Goal: Task Accomplishment & Management: Complete application form

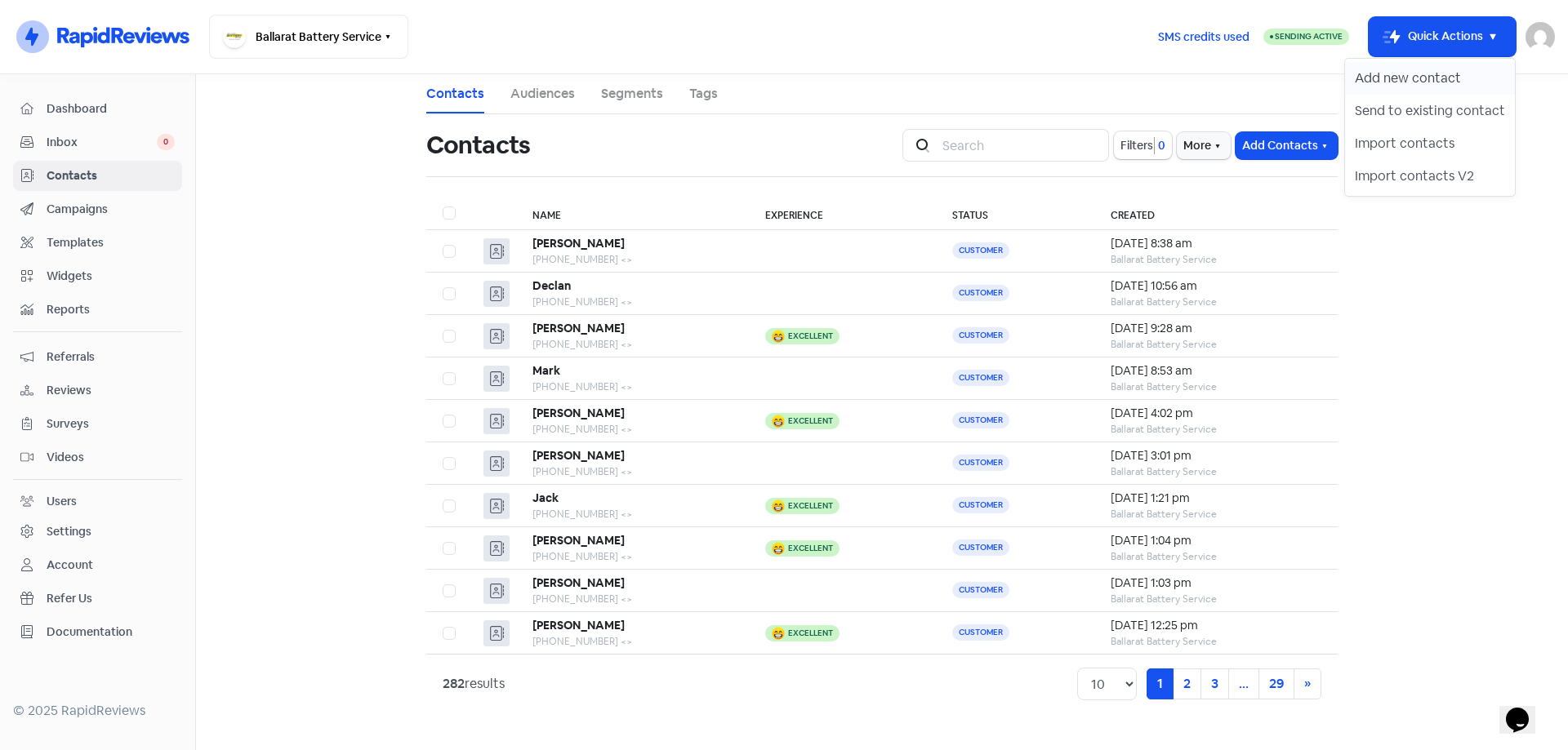
click at [1436, 75] on button "Add new contact" at bounding box center [1430, 78] width 170 height 32
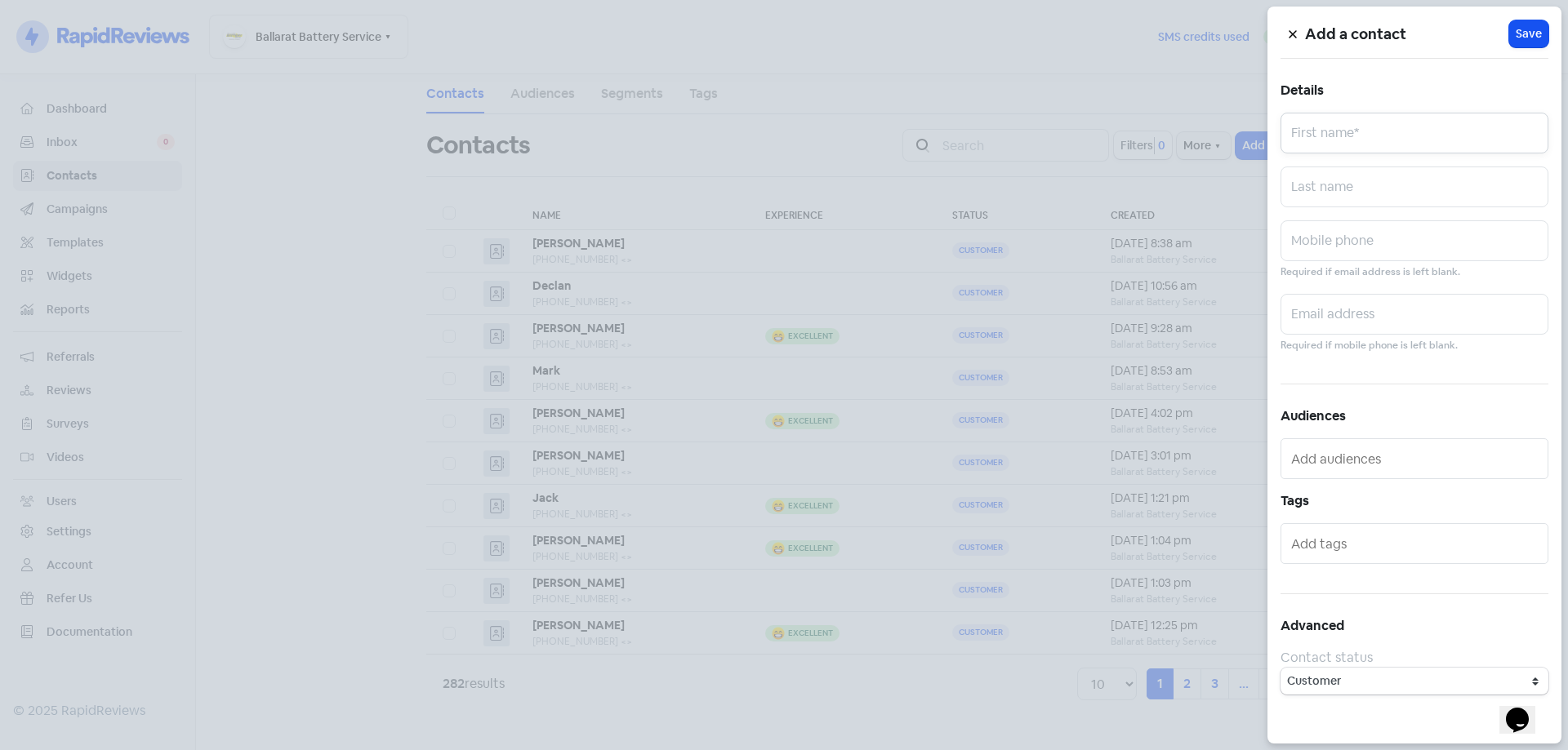
click at [1352, 138] on input "text" at bounding box center [1414, 133] width 268 height 41
type input "[PERSON_NAME]"
click at [1342, 264] on small "Required if email address is left blank." at bounding box center [1370, 272] width 180 height 16
click at [1335, 240] on input "text" at bounding box center [1414, 240] width 268 height 41
paste input "0400496801"
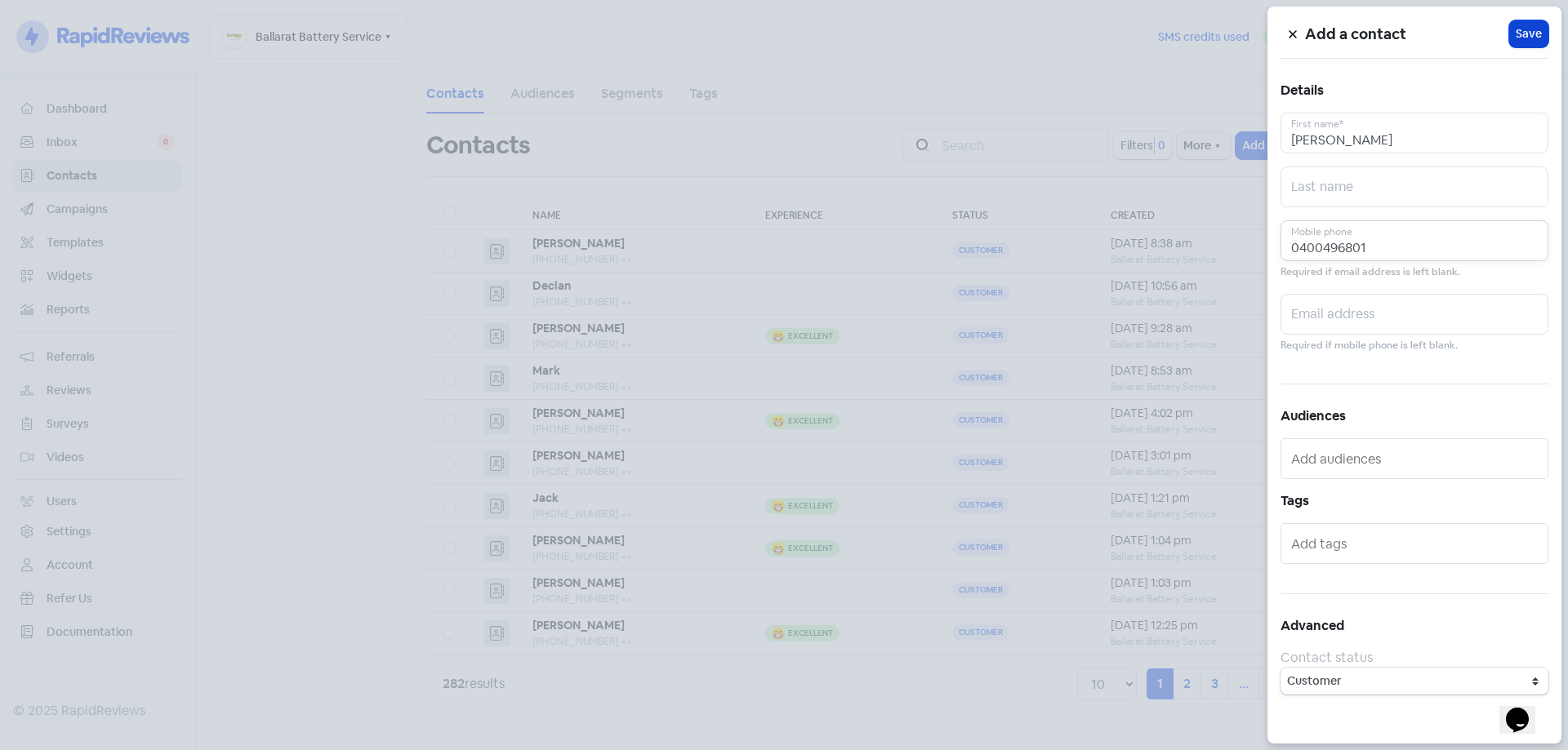
type input "0400496801"
click at [1532, 42] on button "Icon For Loading Save" at bounding box center [1528, 34] width 39 height 27
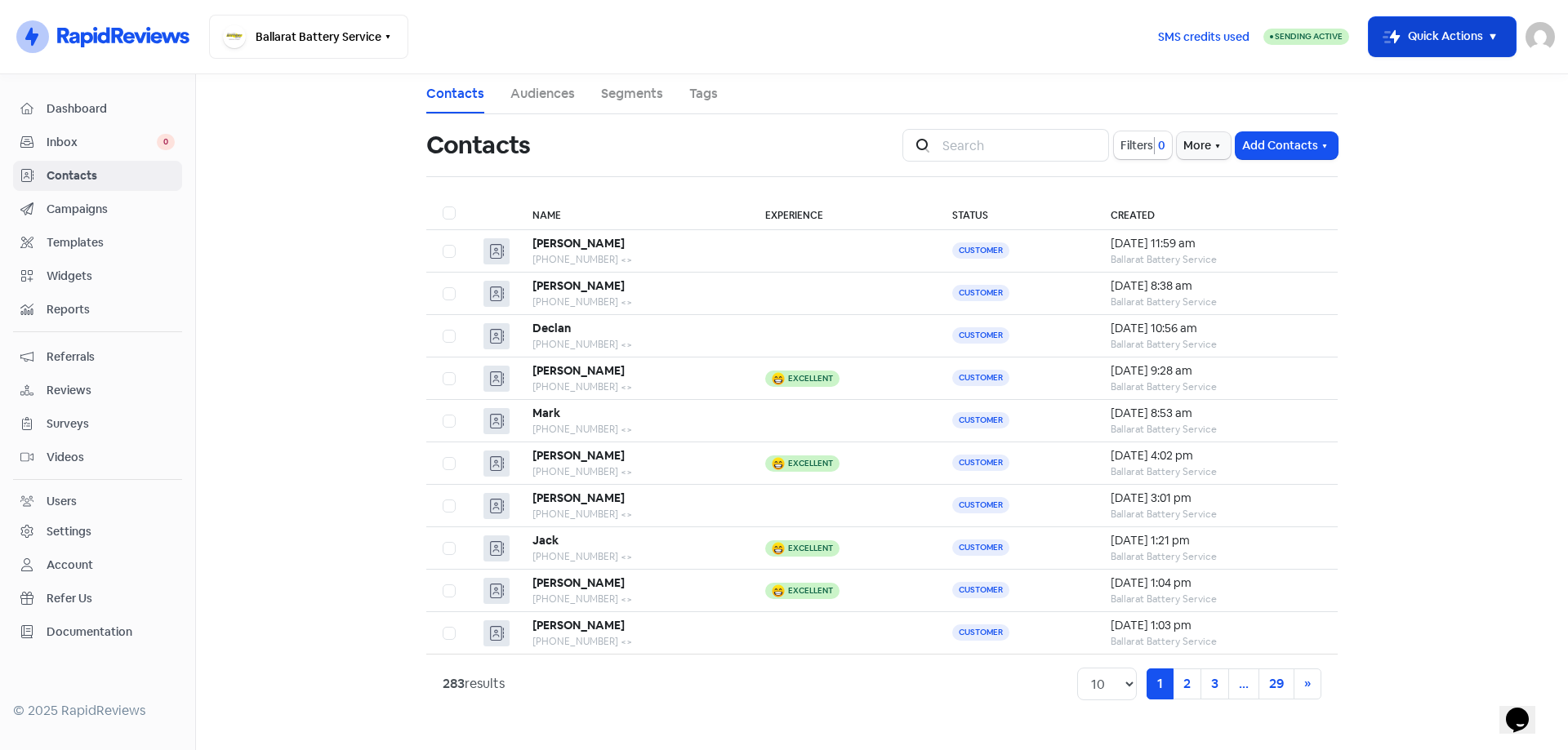
click at [1394, 39] on rect "button" at bounding box center [1391, 37] width 20 height 20
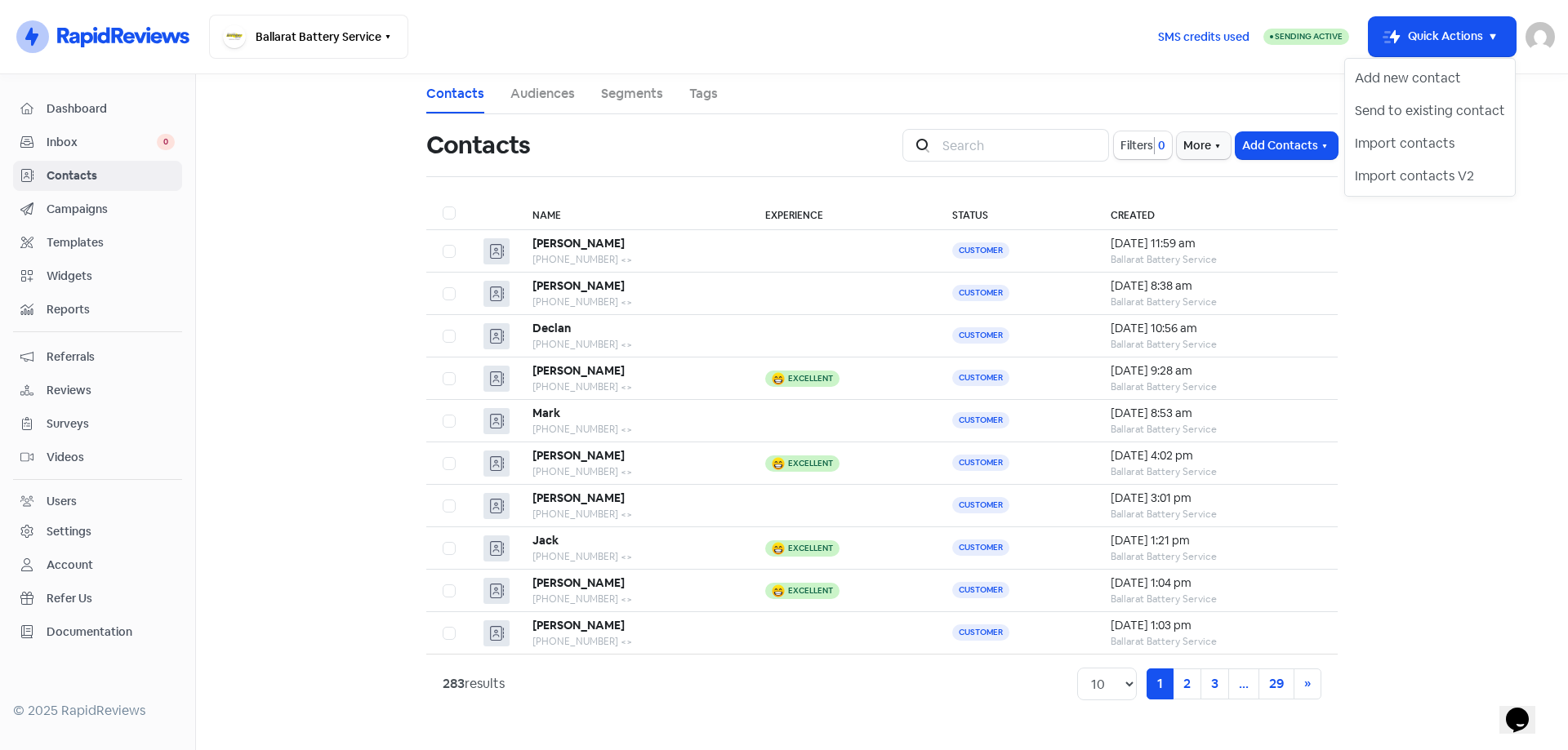
click at [1380, 360] on main "Contacts Audiences Segments Tags Contacts Icon For Search Filters 0 More Add Co…" at bounding box center [881, 413] width 1372 height 676
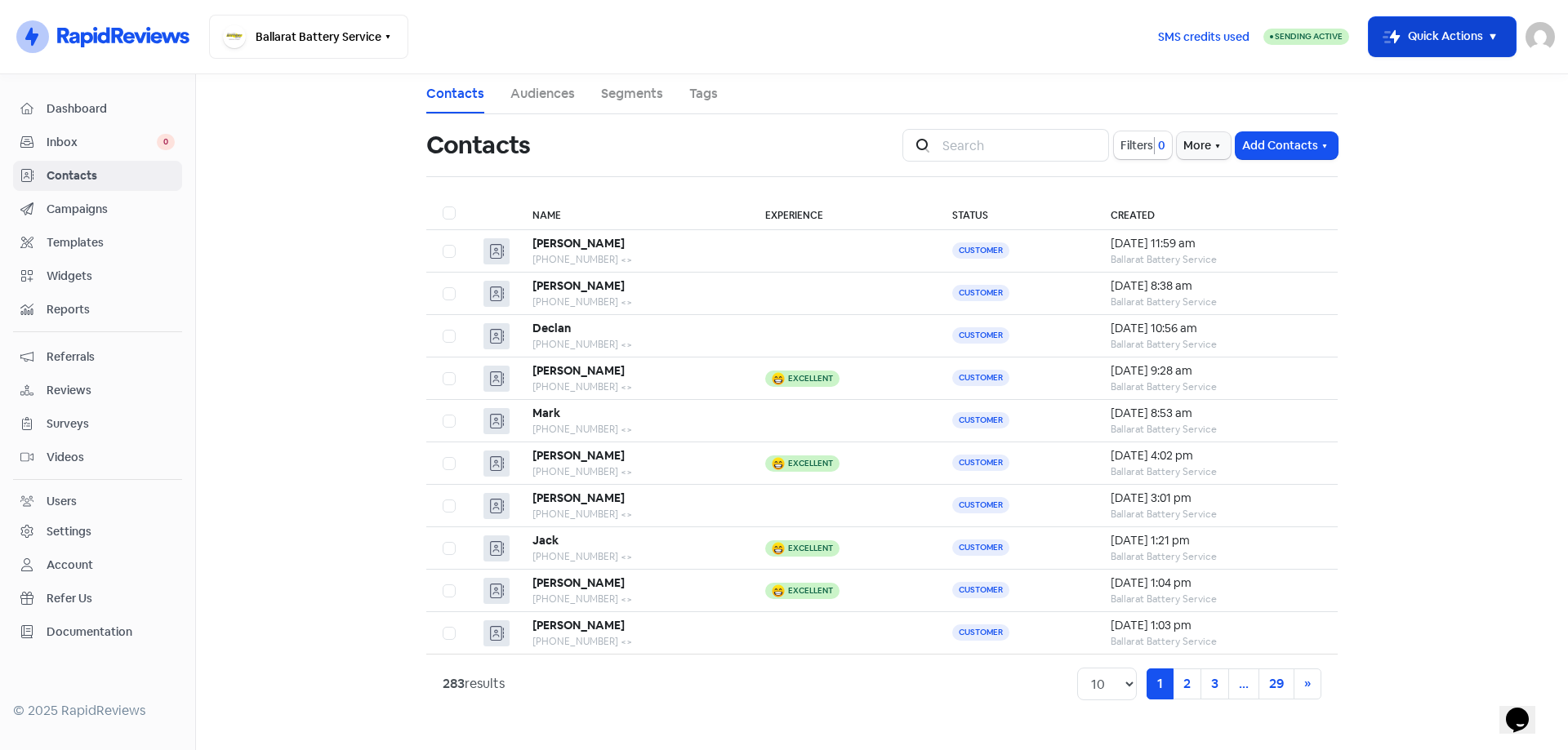
click at [1461, 40] on button "Icon For Thunder-move Quick Actions" at bounding box center [1441, 36] width 147 height 39
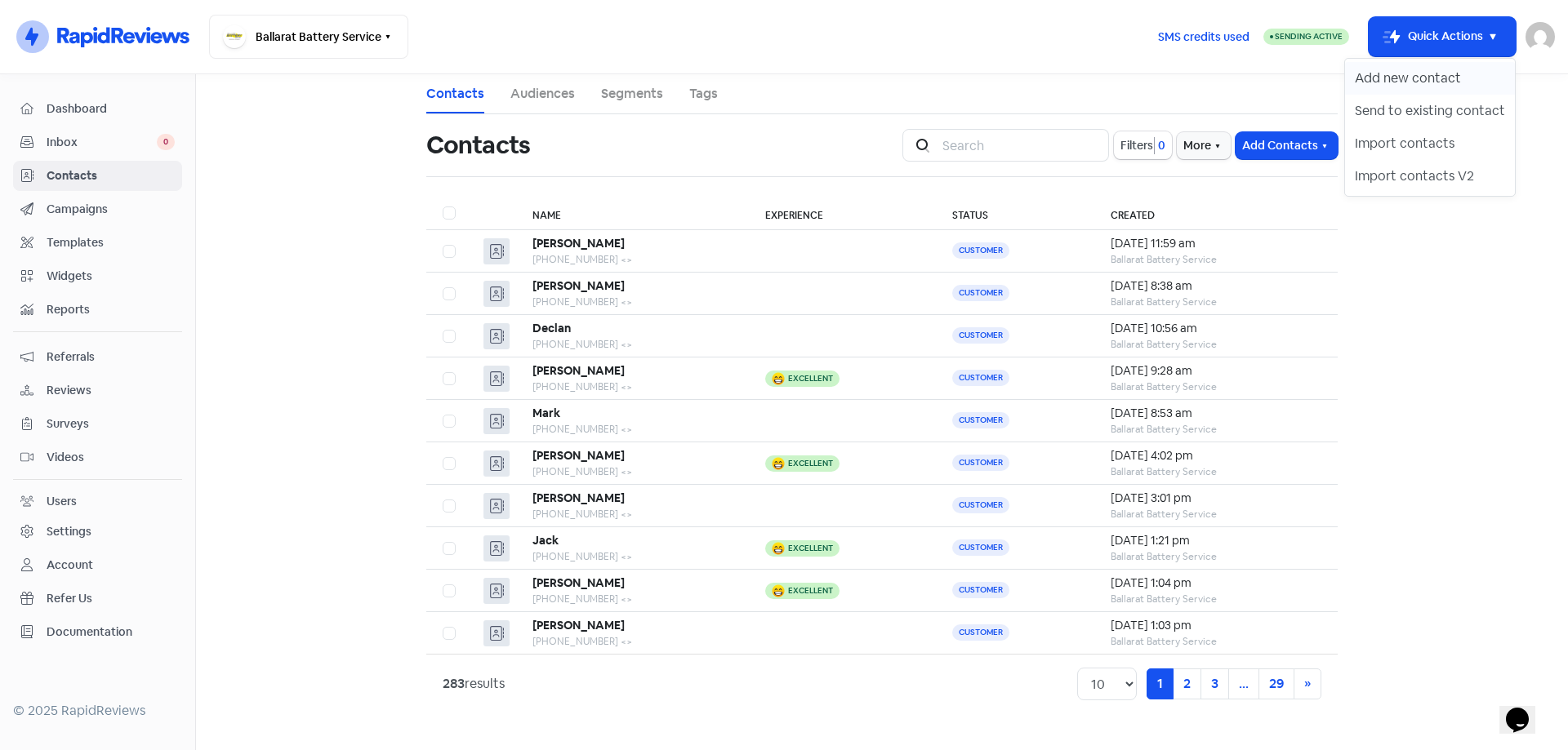
click at [1399, 86] on button "Add new contact" at bounding box center [1430, 78] width 170 height 32
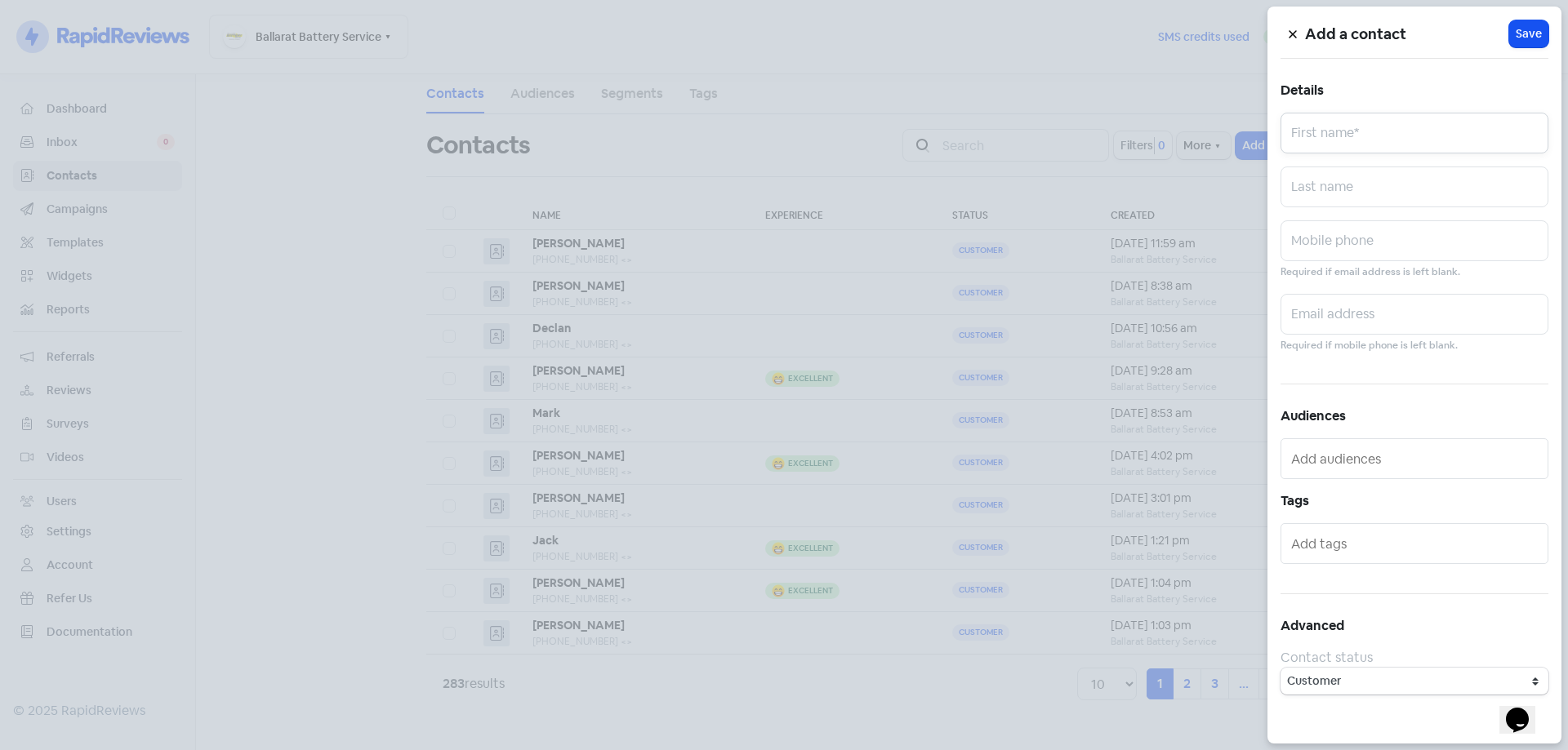
click at [1393, 146] on input "text" at bounding box center [1414, 133] width 268 height 41
type input "[PERSON_NAME]"
click at [1338, 226] on div "Add a contact Icon For Loading Save Details Mitchell First name* Last name Mobi…" at bounding box center [1414, 375] width 294 height 738
click at [1338, 264] on div "Mobile phone Required if email address is left blank." at bounding box center [1414, 250] width 268 height 60
click at [1340, 255] on input "text" at bounding box center [1414, 240] width 268 height 41
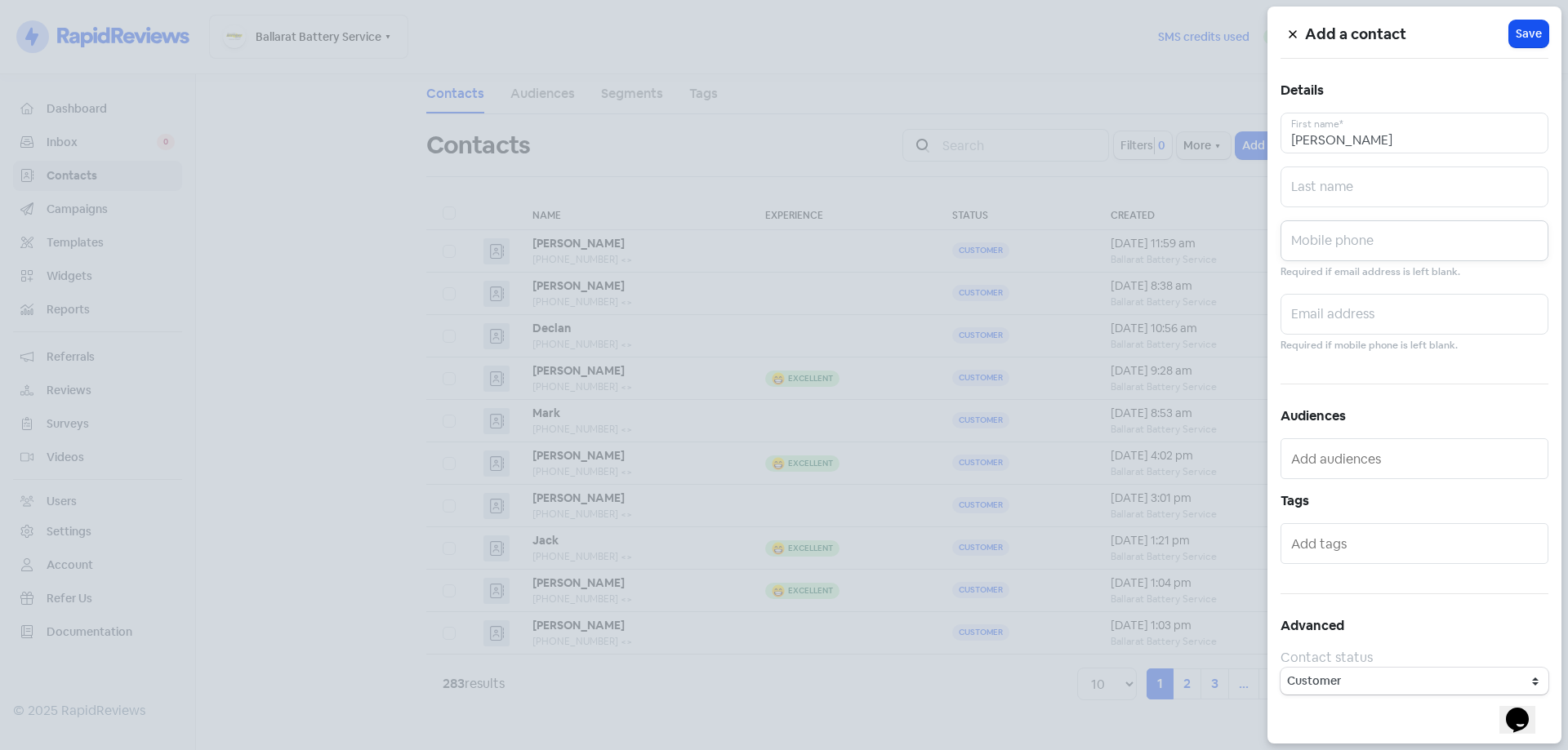
click at [1321, 246] on input "text" at bounding box center [1414, 240] width 268 height 41
paste input "0477144853"
type input "0477144853"
click at [1535, 31] on span "Save" at bounding box center [1529, 34] width 27 height 17
